Goal: Transaction & Acquisition: Purchase product/service

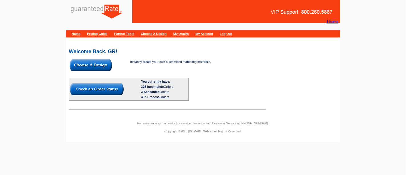
click at [91, 62] on img at bounding box center [91, 65] width 42 height 12
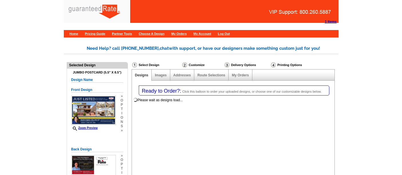
select select "1"
select select "2"
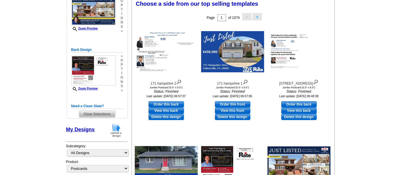
scroll to position [99, 0]
click at [102, 115] on span "Clear Selections" at bounding box center [97, 114] width 36 height 7
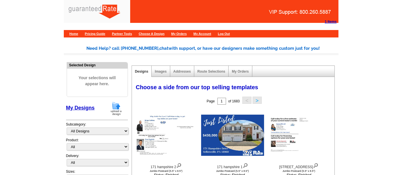
click at [114, 107] on img at bounding box center [116, 108] width 15 height 15
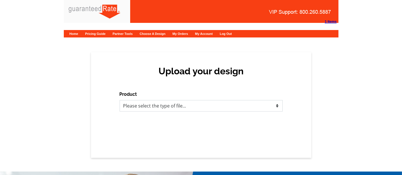
click at [185, 109] on select "Please select the type of file... Postcards Calendars Business Cards Letters an…" at bounding box center [200, 105] width 163 height 11
select select "1"
click at [119, 100] on select "Please select the type of file... Postcards Calendars Business Cards Letters an…" at bounding box center [200, 105] width 163 height 11
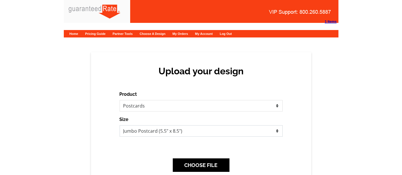
click at [161, 129] on select "Jumbo Postcard (5.5" x 8.5") Regular Postcard (4.25" x 5.6") Panoramic Postcard…" at bounding box center [200, 130] width 163 height 11
select select "3"
click at [119, 125] on select "Jumbo Postcard (5.5" x 8.5") Regular Postcard (4.25" x 5.6") Panoramic Postcard…" at bounding box center [200, 130] width 163 height 11
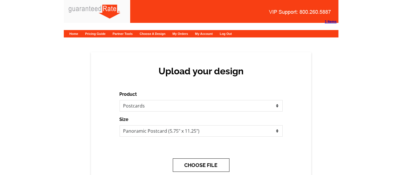
click at [201, 162] on button "CHOOSE FILE" at bounding box center [201, 164] width 57 height 13
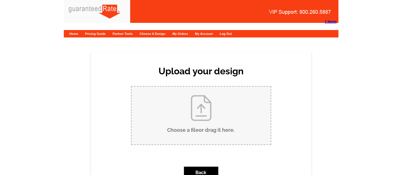
click at [204, 114] on input "Choose a file or drag it here ." at bounding box center [200, 116] width 139 height 58
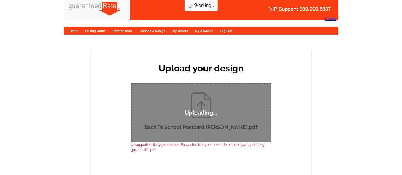
scroll to position [1, 0]
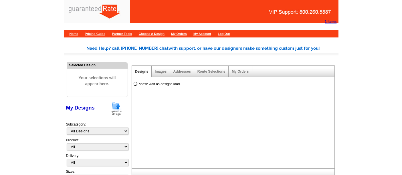
click at [112, 109] on img at bounding box center [116, 108] width 15 height 15
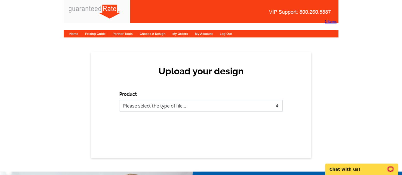
click at [194, 111] on select "Please select the type of file... Postcards Calendars Business Cards Letters an…" at bounding box center [200, 105] width 163 height 11
select select "1"
click at [119, 100] on select "Please select the type of file... Postcards Calendars Business Cards Letters an…" at bounding box center [200, 105] width 163 height 11
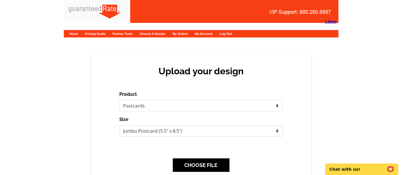
click at [170, 133] on select "Jumbo Postcard (5.5" x 8.5") Regular Postcard (4.25" x 5.6") Panoramic Postcard…" at bounding box center [200, 130] width 163 height 11
select select "3"
click at [119, 125] on select "Jumbo Postcard (5.5" x 8.5") Regular Postcard (4.25" x 5.6") Panoramic Postcard…" at bounding box center [200, 130] width 163 height 11
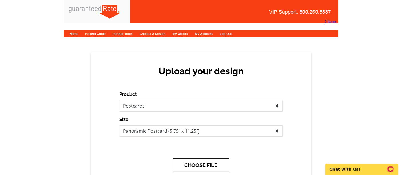
click at [222, 163] on button "CHOOSE FILE" at bounding box center [201, 164] width 57 height 13
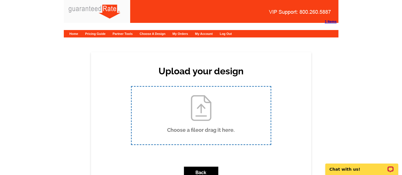
click at [0, 0] on div "Uploading..." at bounding box center [0, 0] width 0 height 0
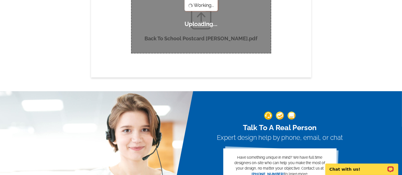
scroll to position [88, 0]
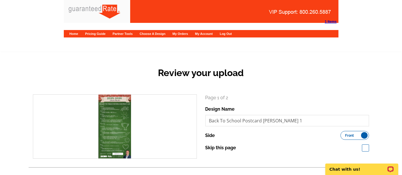
scroll to position [98, 0]
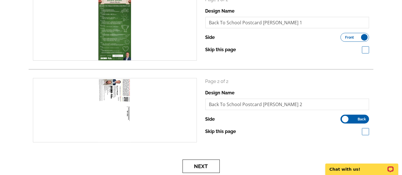
click at [197, 164] on button "Next" at bounding box center [200, 165] width 37 height 13
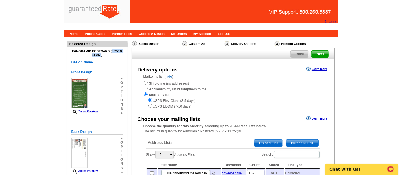
drag, startPoint x: 101, startPoint y: 55, endPoint x: 111, endPoint y: 50, distance: 11.9
click at [111, 50] on h4 "Panoramic Postcard (5.75" x 11.25")" at bounding box center [97, 52] width 52 height 7
copy h4 "5.75" x 11.25""
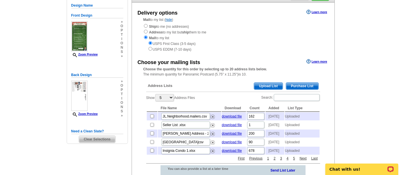
scroll to position [56, 0]
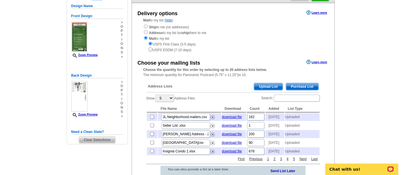
click at [149, 47] on input "radio" at bounding box center [150, 49] width 4 height 4
radio input "true"
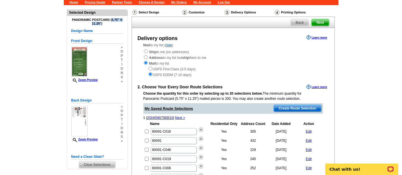
scroll to position [32, 0]
